Goal: Task Accomplishment & Management: Use online tool/utility

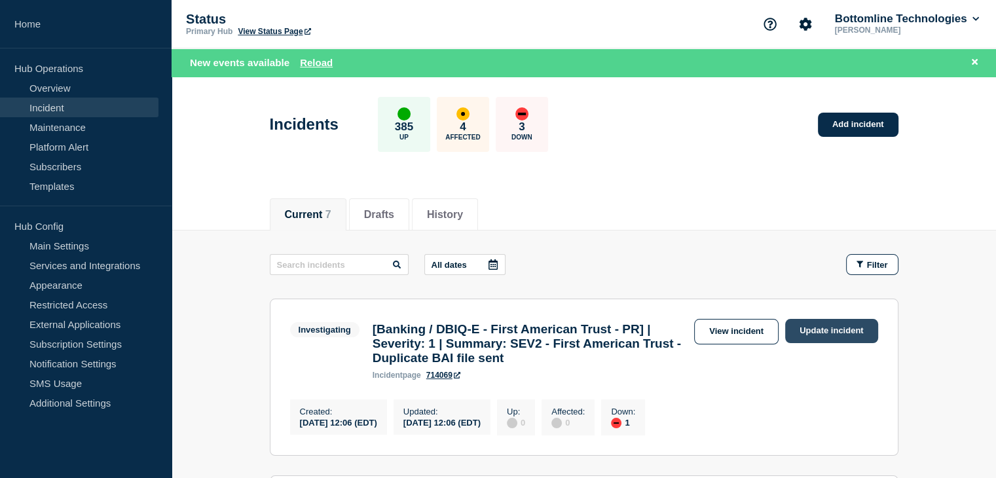
drag, startPoint x: 0, startPoint y: 0, endPoint x: 822, endPoint y: 331, distance: 885.5
click at [822, 331] on link "Update incident" at bounding box center [831, 331] width 93 height 24
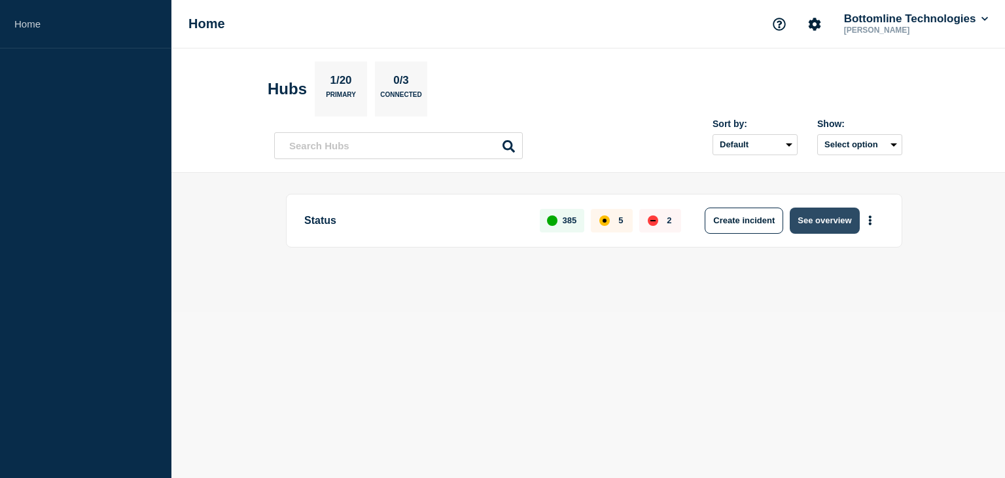
click at [820, 220] on button "See overview" at bounding box center [824, 221] width 69 height 26
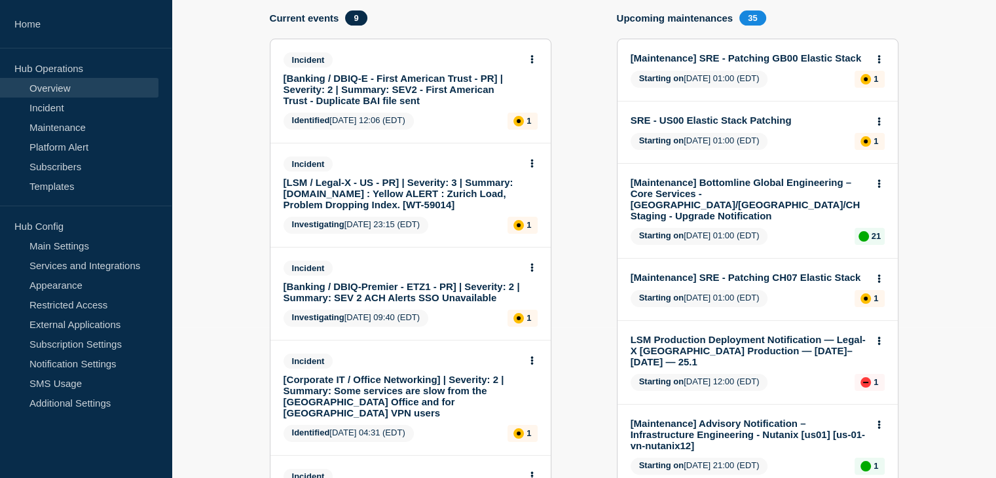
scroll to position [82, 0]
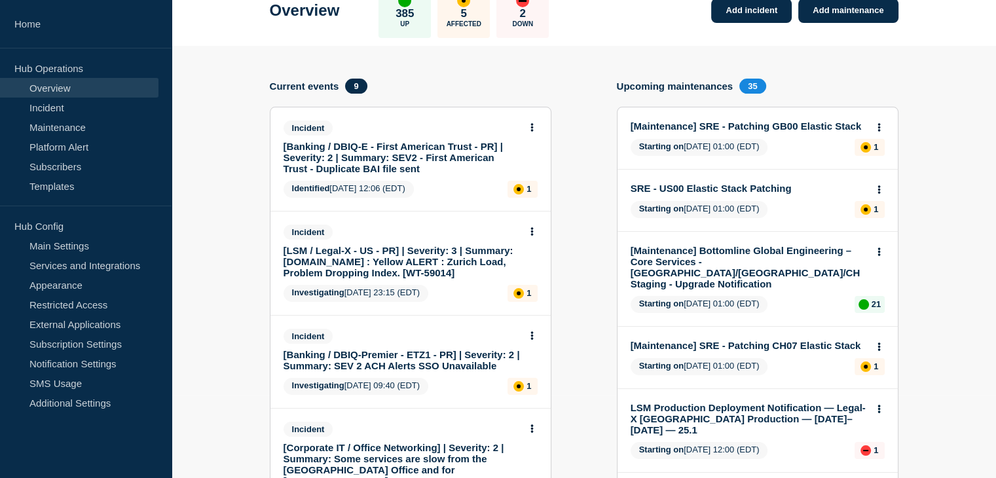
click at [428, 145] on link "[Banking / DBIQ-E - First American Trust - PR] | Severity: 2 | Summary: SEV2 - …" at bounding box center [401, 157] width 236 height 33
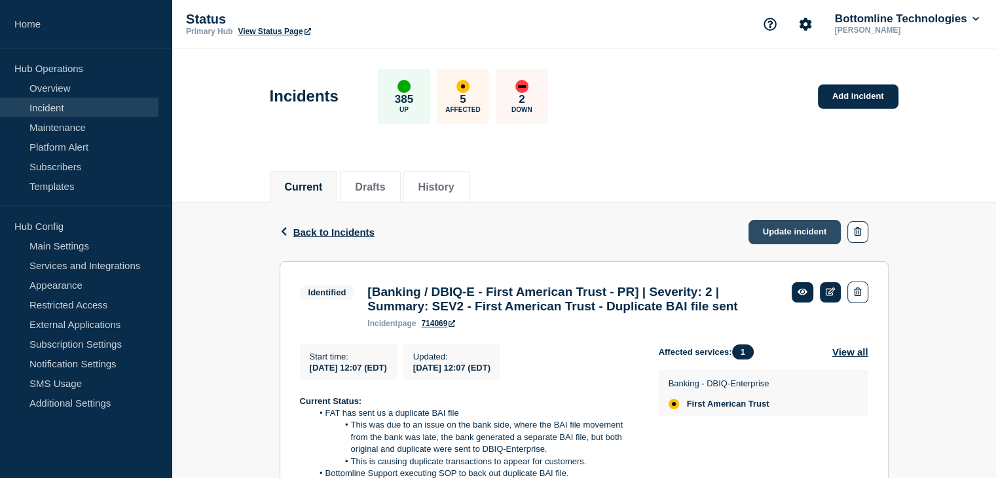
click at [765, 237] on link "Update incident" at bounding box center [794, 232] width 93 height 24
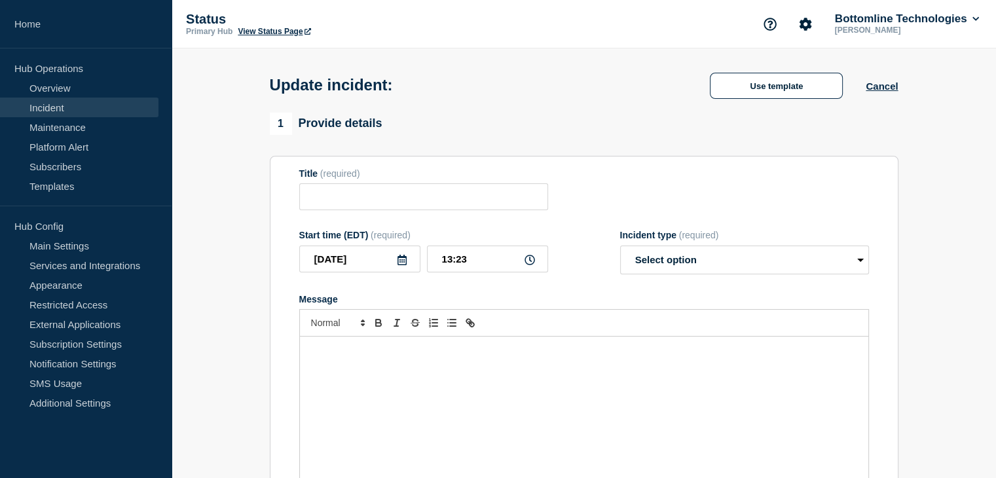
type input "[Banking / DBIQ-E - First American Trust - PR] | Severity: 2 | Summary: SEV2 - …"
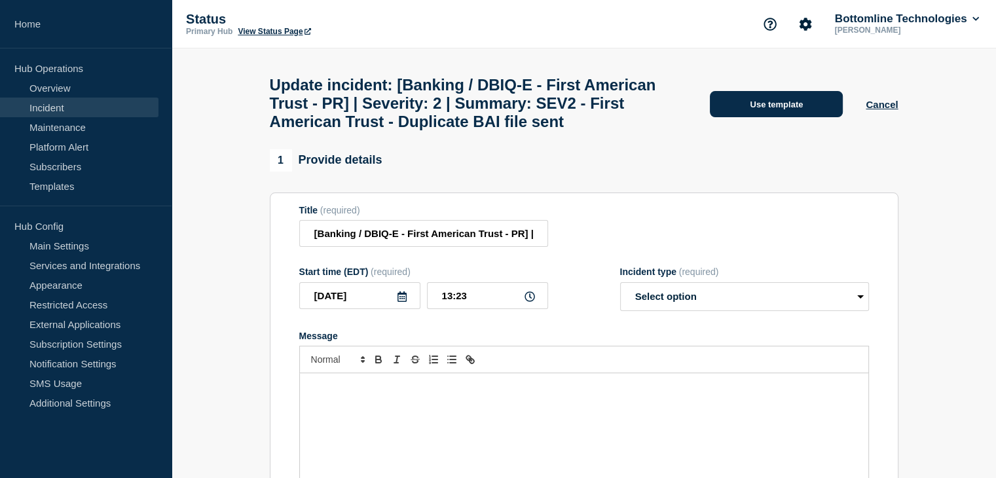
click at [742, 117] on button "Use template" at bounding box center [776, 104] width 133 height 26
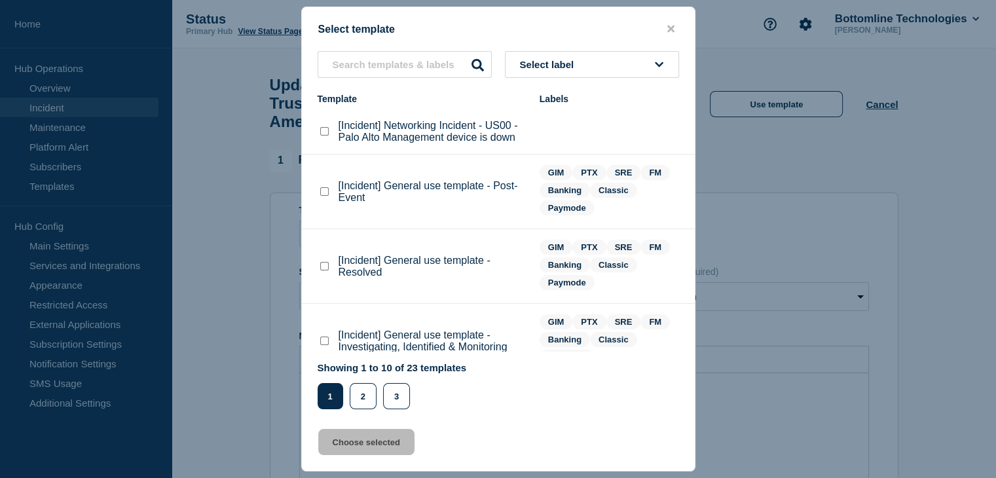
click at [322, 270] on checkbox"] "[Incident] General use template - Resolved checkbox" at bounding box center [324, 266] width 9 height 9
checkbox checkbox"] "true"
click at [346, 448] on button "Choose selected" at bounding box center [366, 442] width 96 height 26
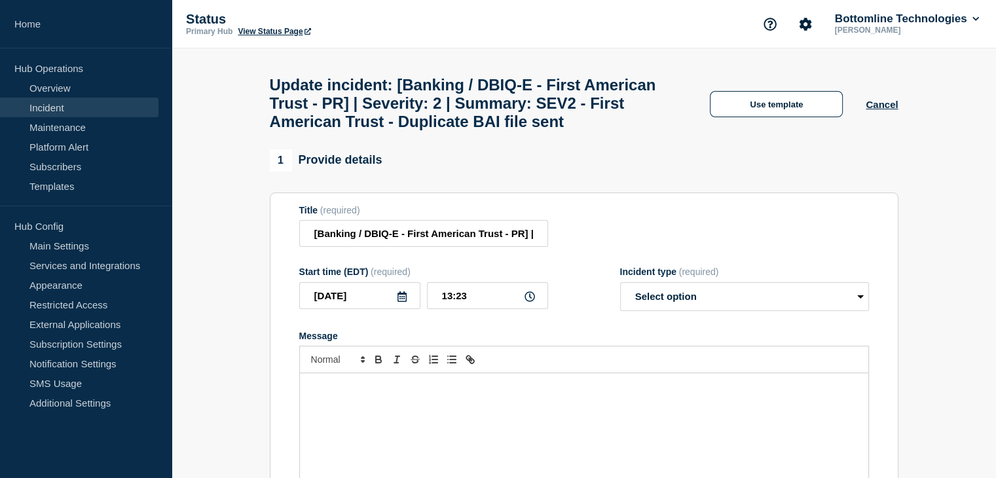
select select "resolved"
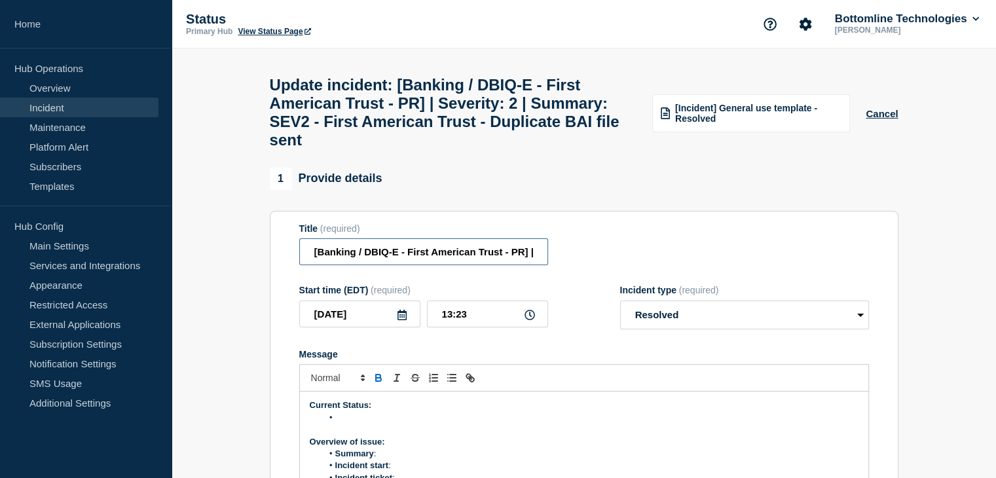
click at [509, 265] on input "[Banking / DBIQ-E - First American Trust - PR] | Severity: 2 | Summary: SEV2 - …" at bounding box center [423, 251] width 249 height 27
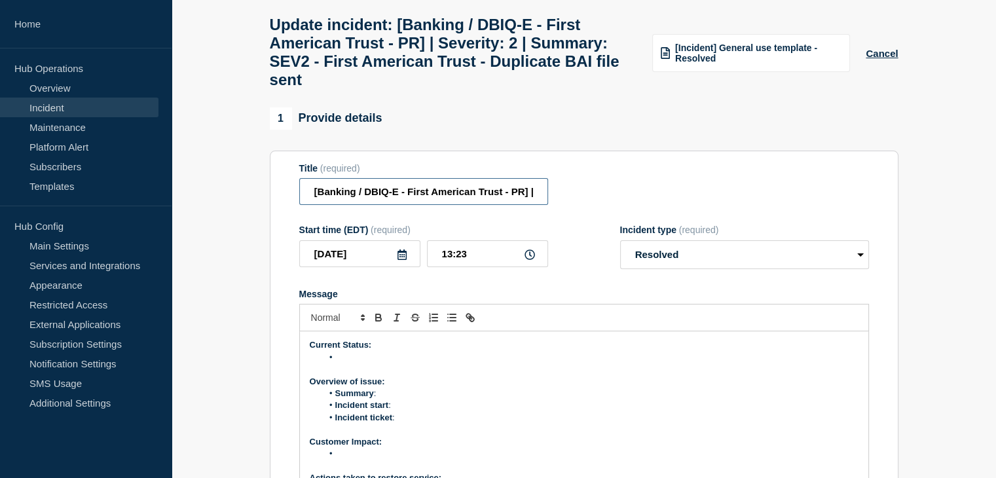
scroll to position [131, 0]
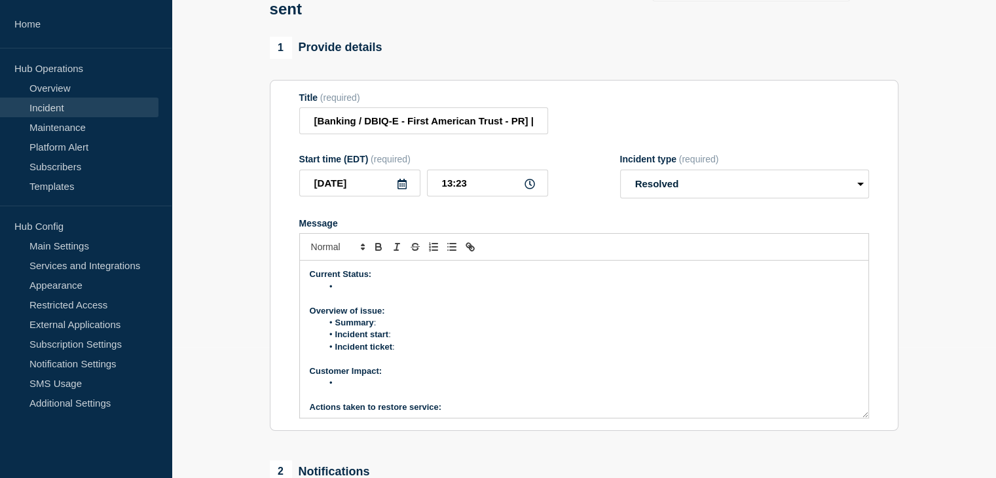
click at [372, 304] on p "Message" at bounding box center [584, 299] width 549 height 12
click at [372, 293] on li "Message" at bounding box center [590, 287] width 536 height 12
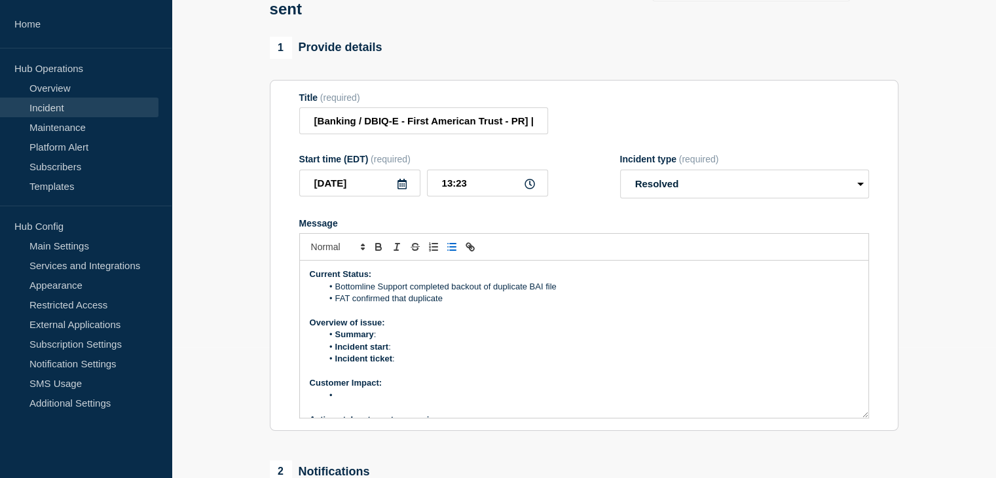
click at [449, 304] on li "FAT confirmed that duplicate" at bounding box center [590, 299] width 536 height 12
click at [397, 340] on li "Summary :" at bounding box center [590, 335] width 536 height 12
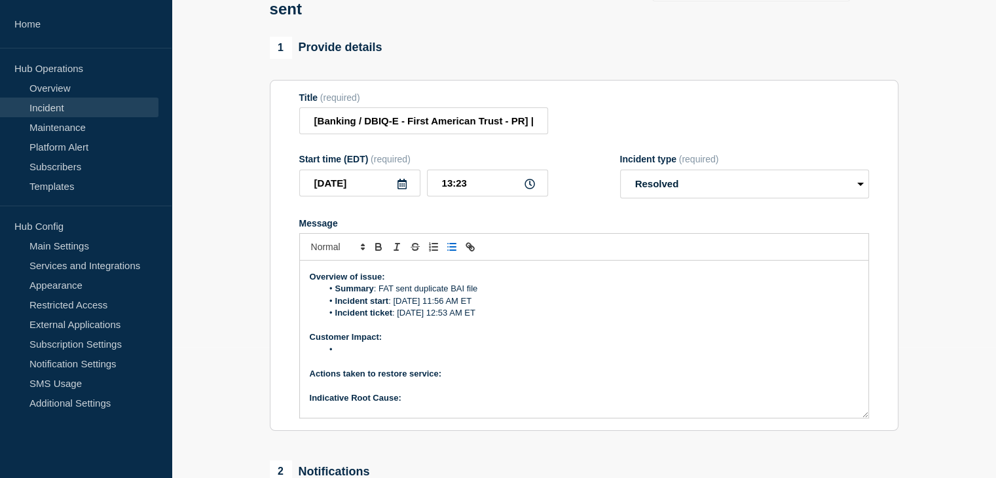
scroll to position [65, 0]
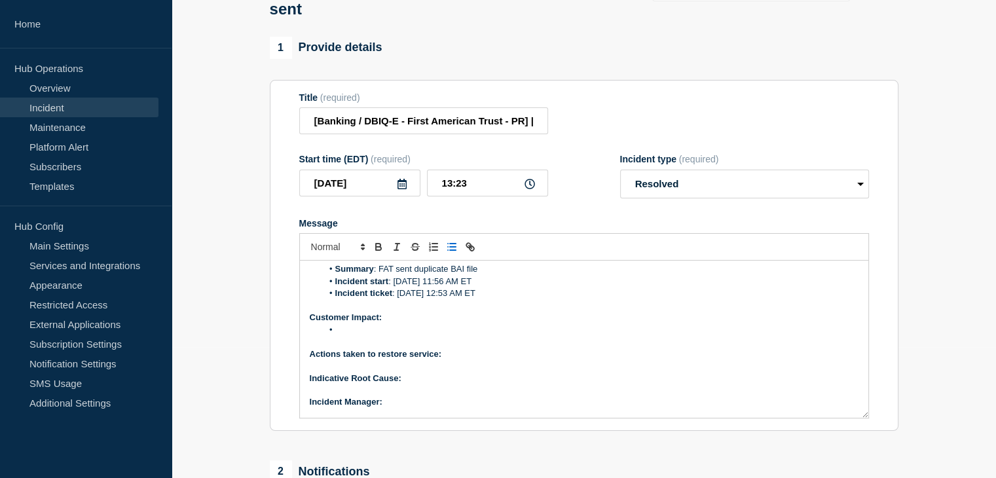
click at [375, 336] on li "Message" at bounding box center [590, 330] width 536 height 12
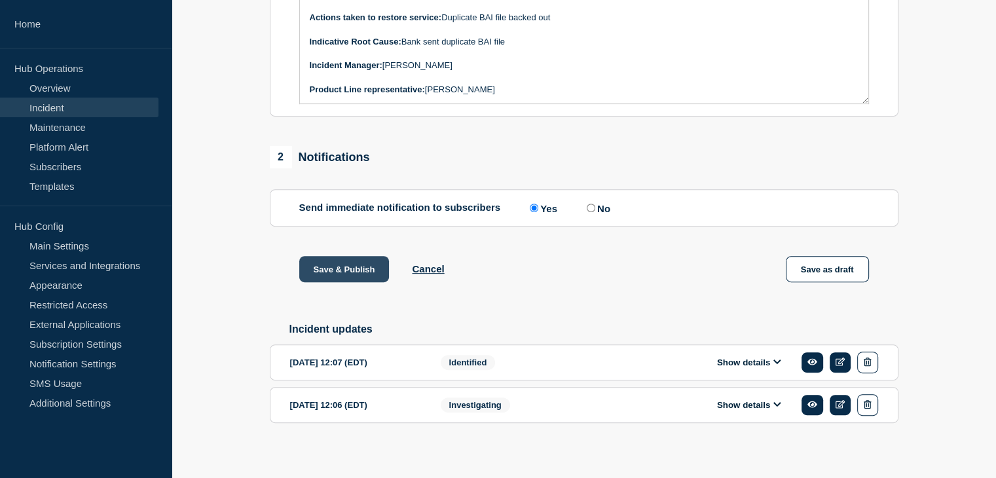
scroll to position [458, 0]
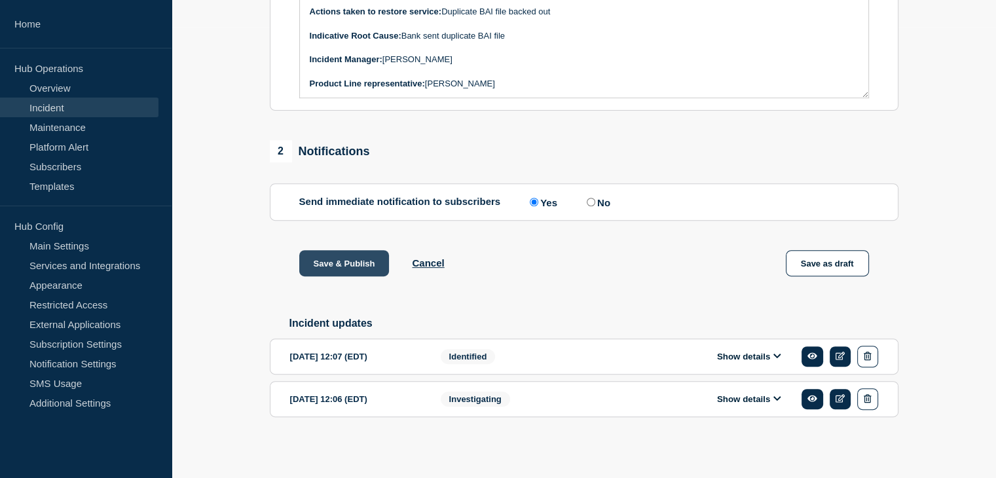
click at [359, 276] on button "Save & Publish" at bounding box center [344, 263] width 90 height 26
